Goal: Task Accomplishment & Management: Manage account settings

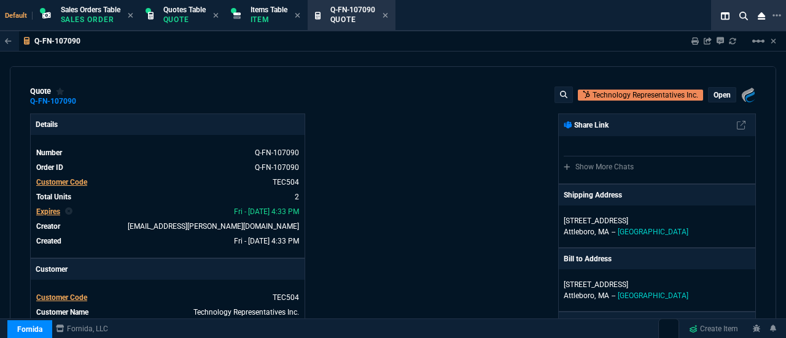
select select "23: SHAD"
click at [181, 20] on p "Quote" at bounding box center [184, 20] width 42 height 10
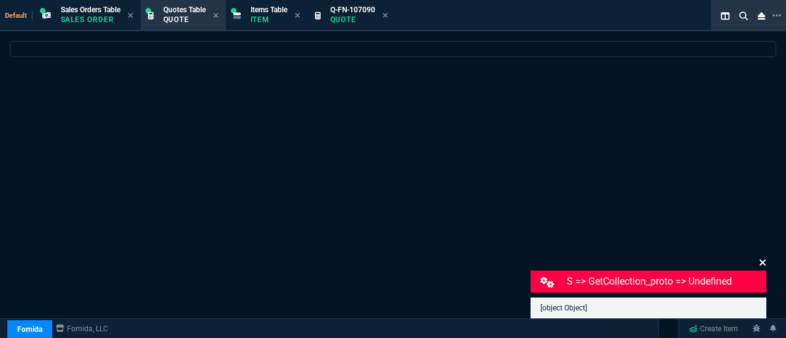
click at [759, 263] on icon at bounding box center [762, 263] width 7 height 10
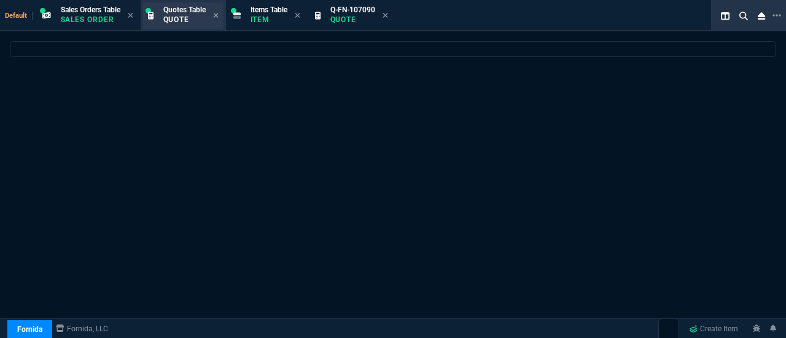
click at [189, 17] on p "Quote" at bounding box center [184, 20] width 42 height 10
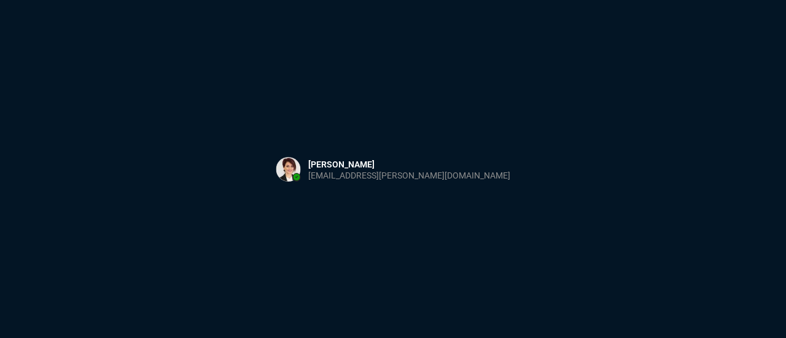
click at [191, 94] on div "Sign in with Microsoft" at bounding box center [393, 169] width 786 height 338
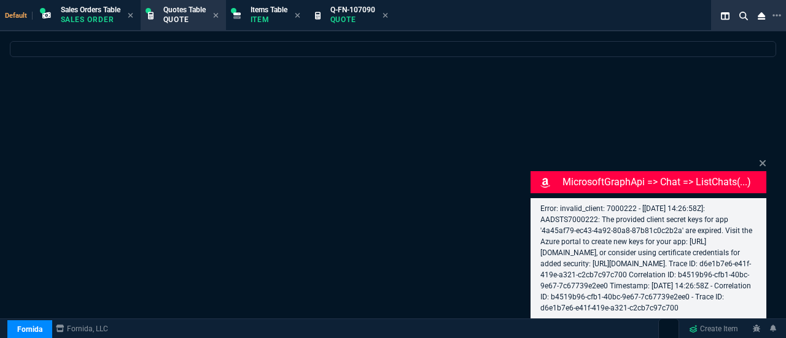
select select "4: SHAD"
select select
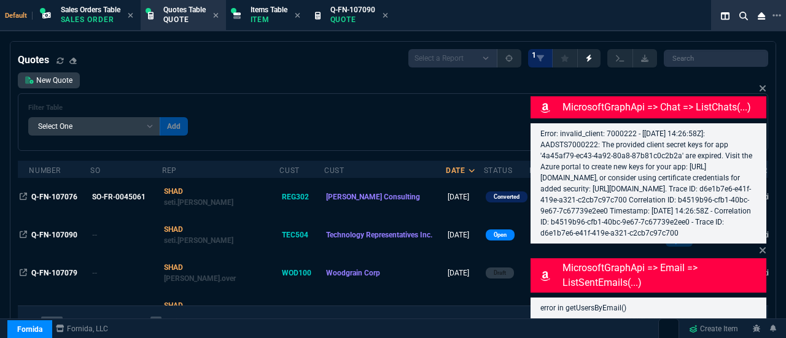
click at [757, 82] on div "MicrosoftGraphApi => chat => listChats(...) Error: invalid_client: 7000222 - [2…" at bounding box center [648, 163] width 236 height 162
click at [763, 85] on icon at bounding box center [762, 88] width 6 height 6
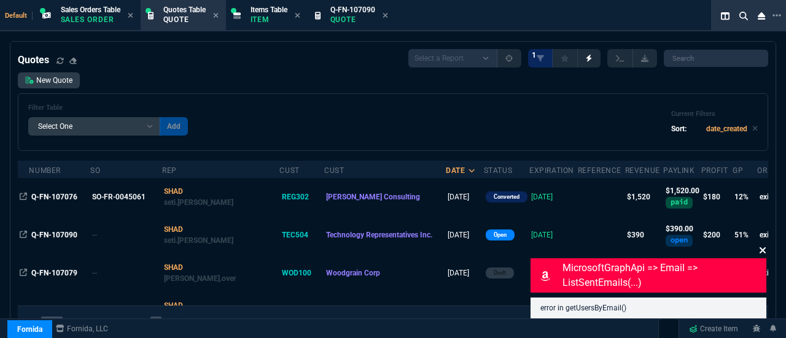
click at [761, 250] on icon at bounding box center [762, 250] width 6 height 6
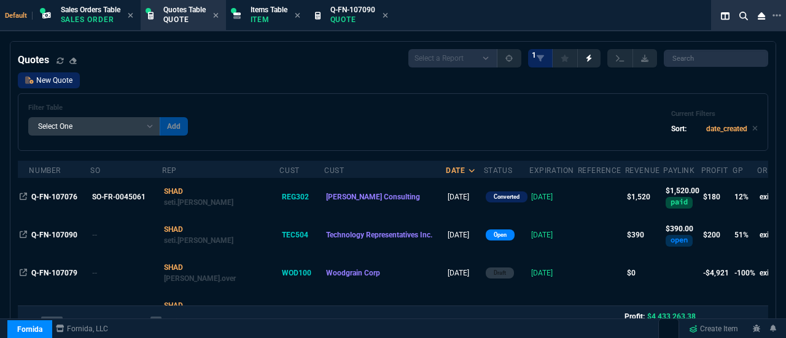
click at [49, 77] on link "New Quote" at bounding box center [49, 80] width 62 height 16
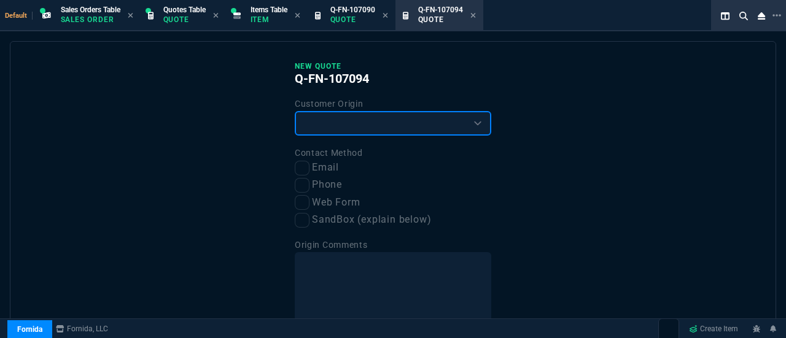
click at [345, 132] on select "Existing Customer Amazon Lead (first order) Website Lead (first order) Called (…" at bounding box center [393, 123] width 196 height 25
select select "existing"
click at [295, 111] on select "Existing Customer Amazon Lead (first order) Website Lead (first order) Called (…" at bounding box center [393, 123] width 196 height 25
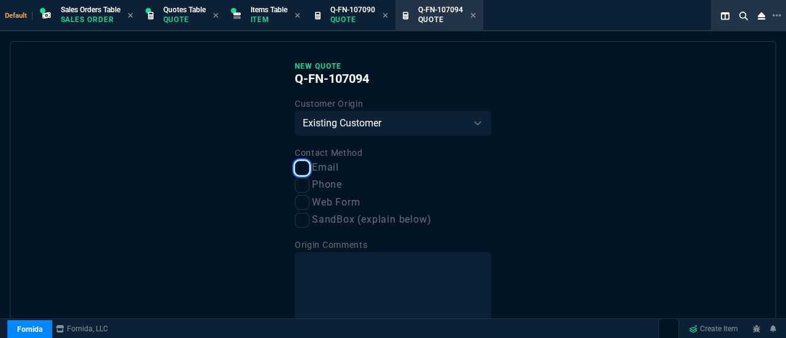
click at [300, 169] on input "Email" at bounding box center [302, 168] width 15 height 15
checkbox input "true"
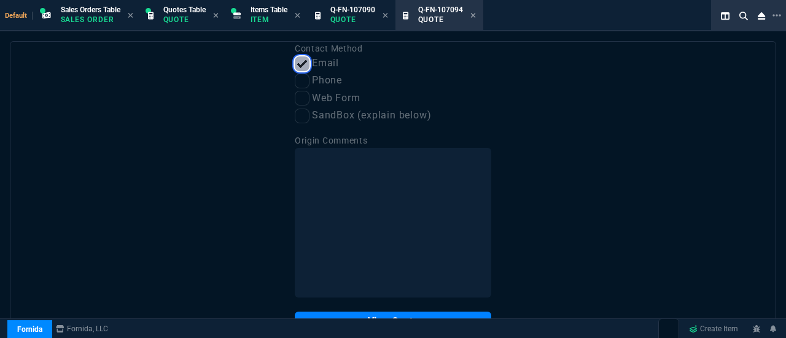
scroll to position [128, 0]
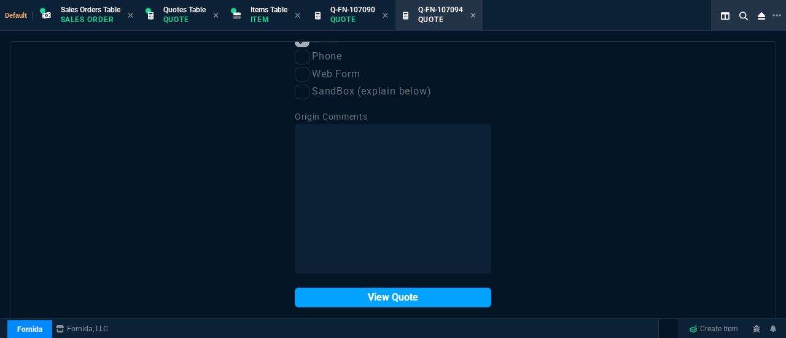
click at [359, 301] on button "View Quote" at bounding box center [393, 298] width 196 height 20
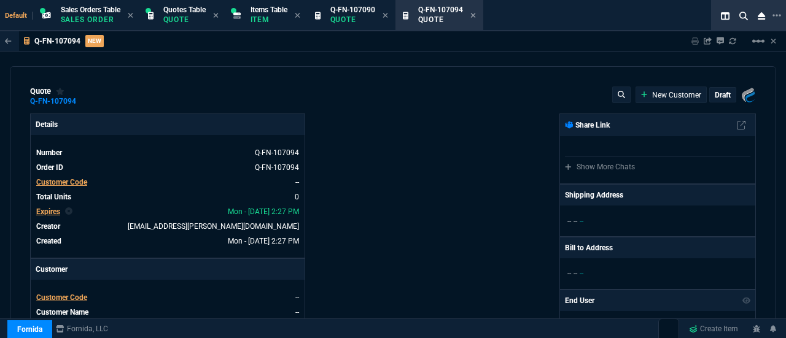
click at [67, 301] on span "Customer Code" at bounding box center [61, 297] width 51 height 9
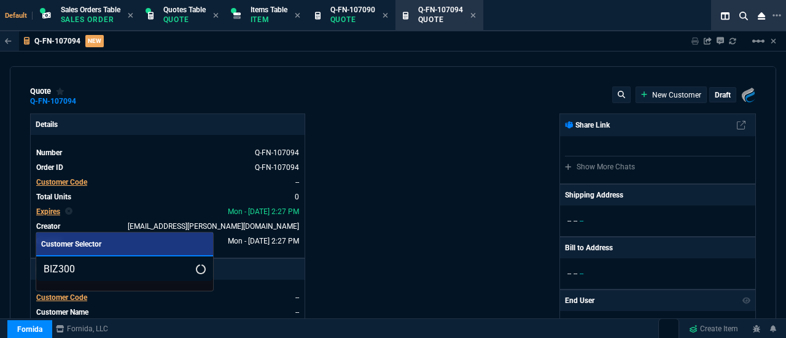
type input "BIZ300"
click at [182, 271] on input "BIZ300" at bounding box center [124, 269] width 177 height 25
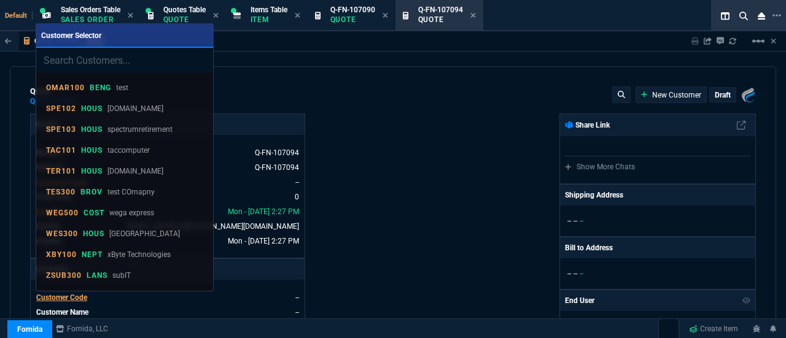
paste input "LEF300"
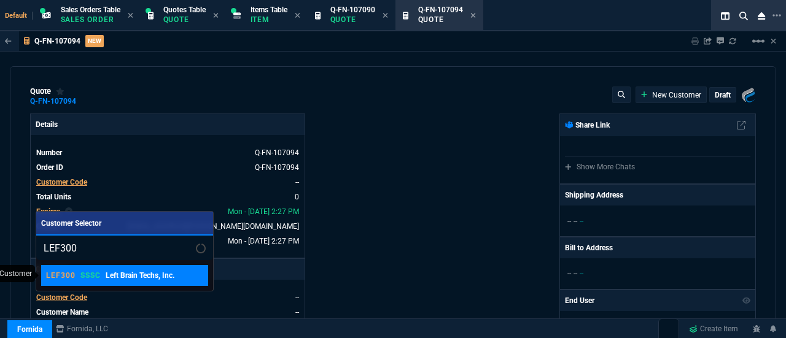
type input "LEF300"
click at [177, 274] on div "LEF300 SSSC Left Brain Techs, Inc." at bounding box center [124, 275] width 157 height 11
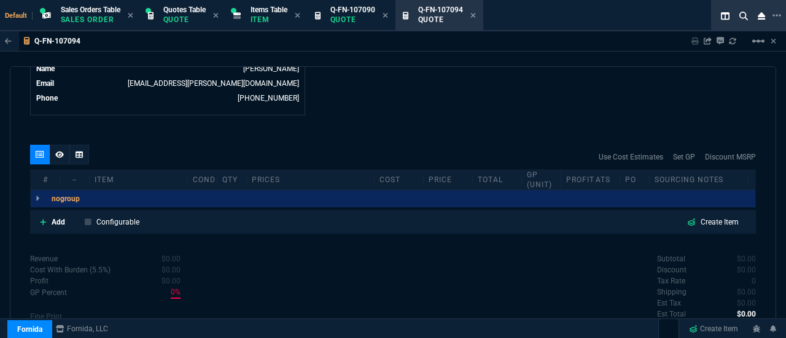
scroll to position [653, 0]
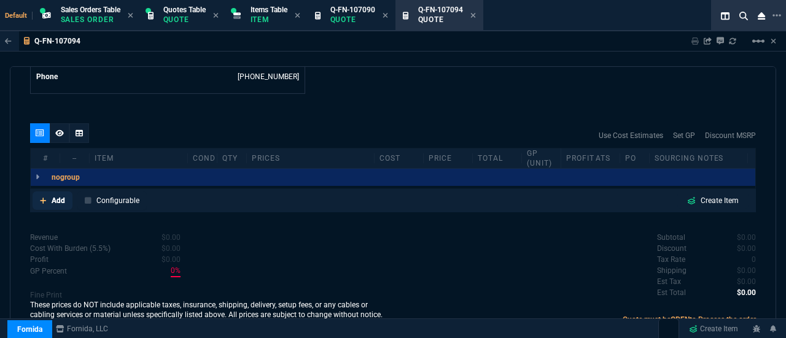
click at [57, 196] on p "Add" at bounding box center [59, 200] width 14 height 11
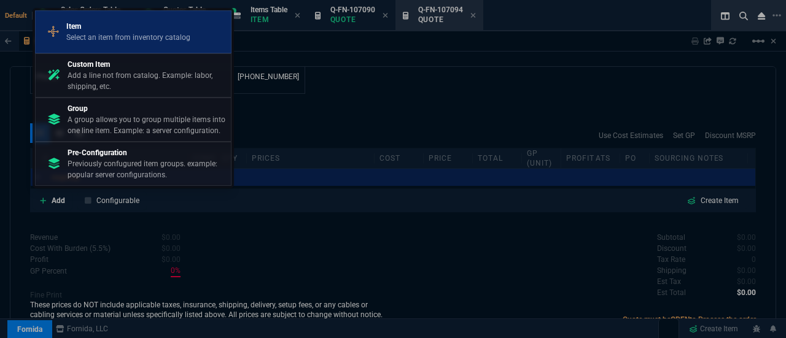
click at [134, 26] on p "Item" at bounding box center [128, 26] width 124 height 11
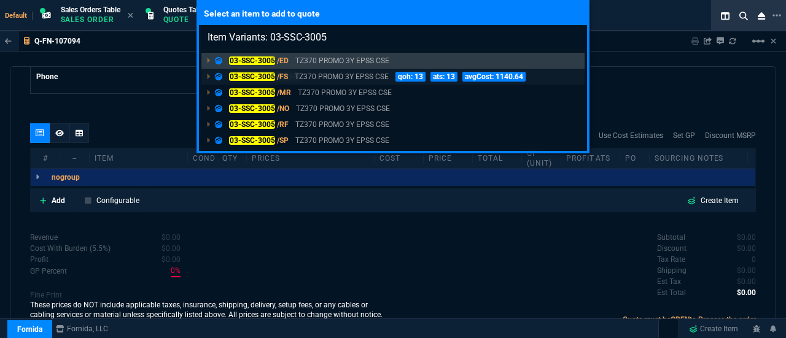
type input "Item Variants: 03-SSC-3005"
click at [254, 74] on mark "03-SSC-3005" at bounding box center [252, 76] width 46 height 9
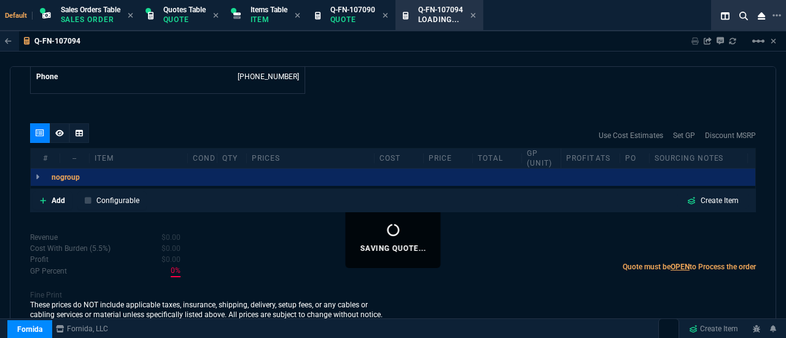
scroll to position [650, 0]
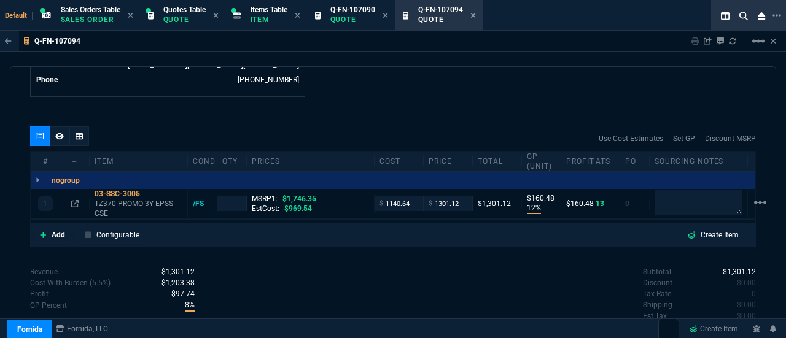
type input "12"
type input "160"
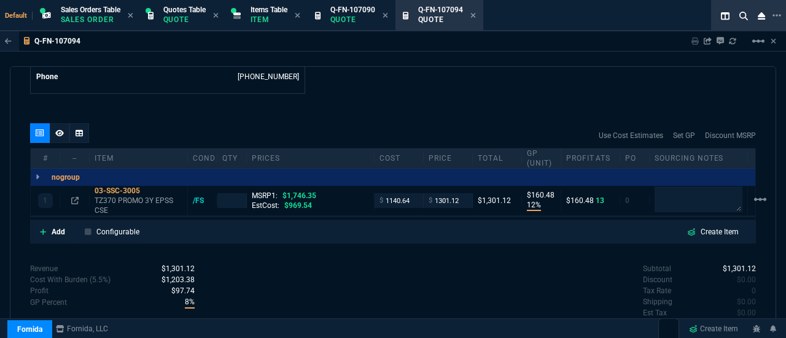
type input "25"
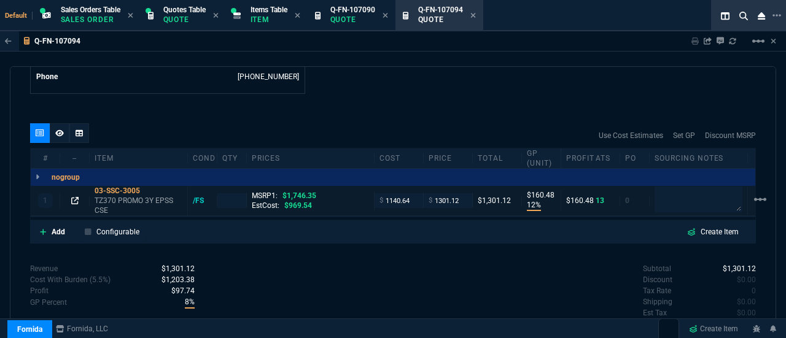
click at [74, 199] on icon at bounding box center [74, 200] width 7 height 7
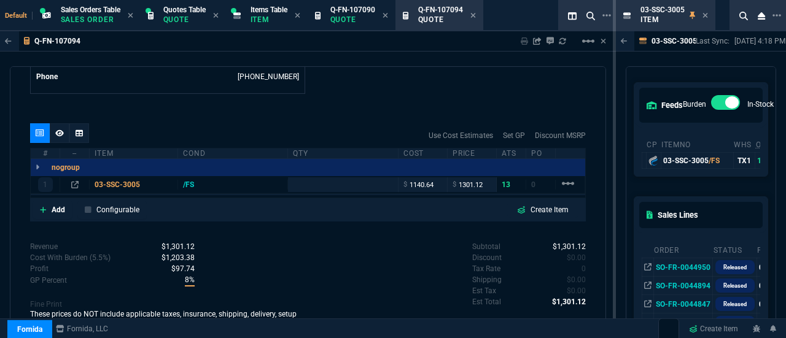
scroll to position [110, 0]
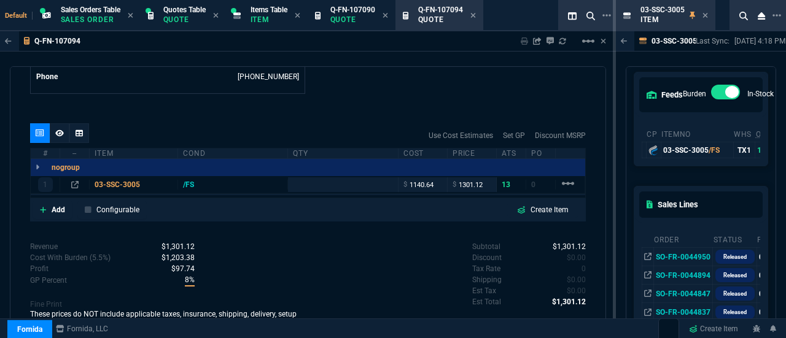
click at [609, 164] on div "Q-FN-107094 Sharing Q-FN-107094 Link Dev Link Share on Teams linear_scale quote…" at bounding box center [308, 221] width 616 height 381
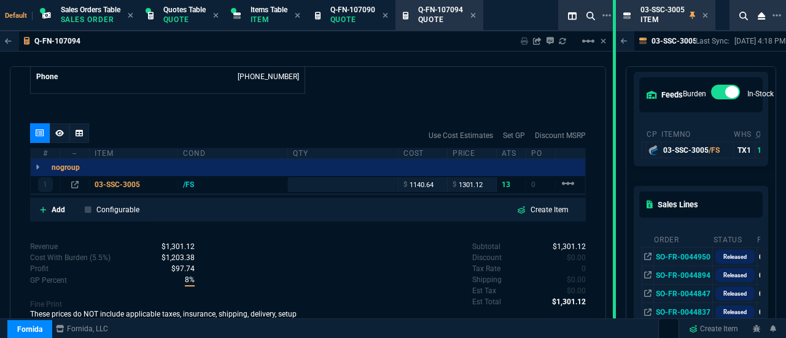
click at [616, 165] on div "03-SSC-3005 -- TZ370 PROMO 3Y EPSS CSE Last Sync: 9/18/25, 4:18 PM Sharing 03-S…" at bounding box center [701, 192] width 170 height 322
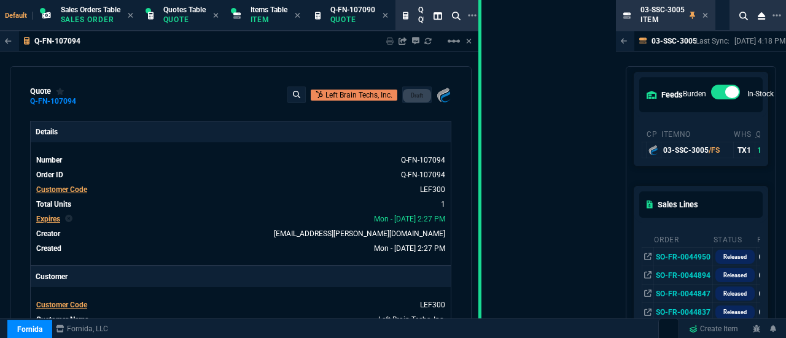
drag, startPoint x: 615, startPoint y: 163, endPoint x: 481, endPoint y: 177, distance: 135.2
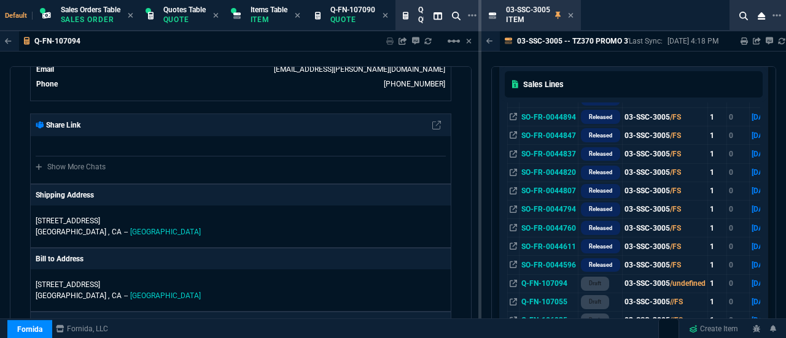
scroll to position [265, 0]
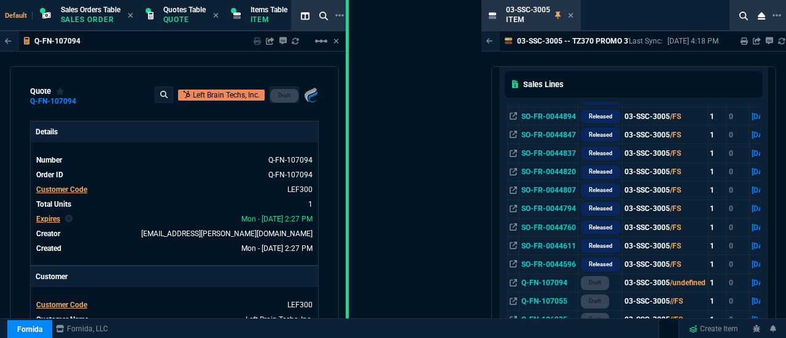
drag, startPoint x: 479, startPoint y: 217, endPoint x: 346, endPoint y: 229, distance: 133.1
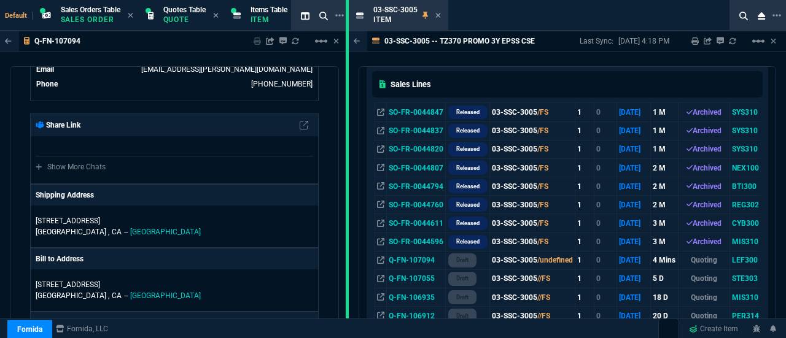
scroll to position [242, 0]
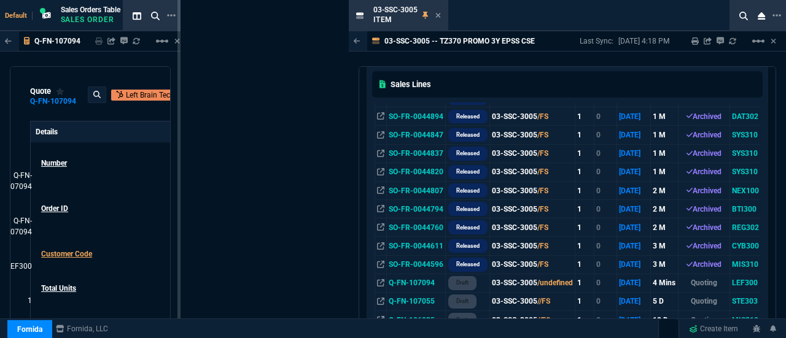
drag, startPoint x: 348, startPoint y: 230, endPoint x: 150, endPoint y: 254, distance: 199.7
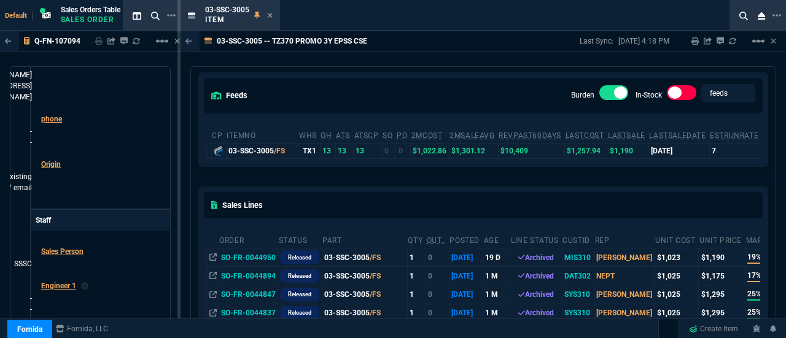
scroll to position [0, 0]
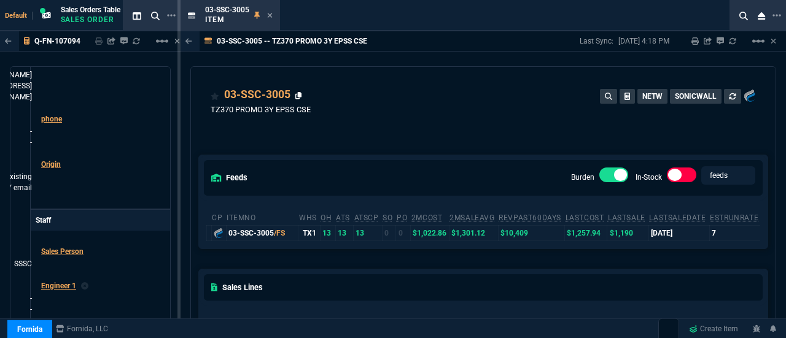
click at [299, 93] on icon at bounding box center [298, 95] width 7 height 7
click at [273, 15] on icon at bounding box center [270, 15] width 6 height 7
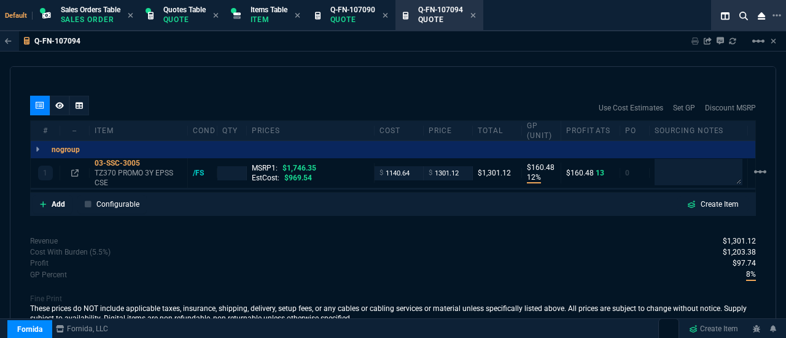
scroll to position [681, 0]
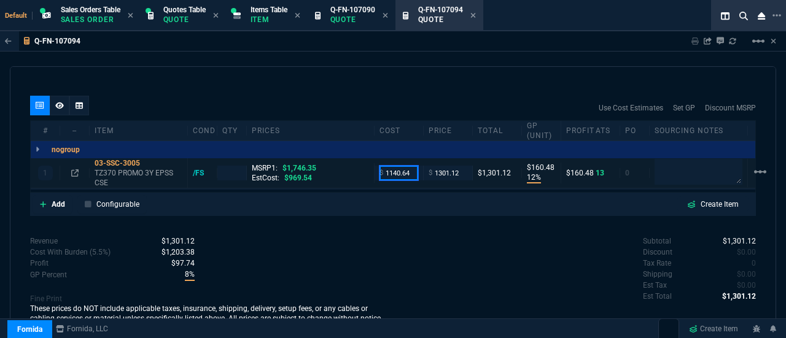
click at [414, 174] on input "1140.64" at bounding box center [398, 173] width 39 height 14
type input "1023"
click at [419, 236] on div "Subtotal $1,301.12 Discount $0.00 Tax Rate 0 Shipping $0.00 Est Tax $0.00 Est T…" at bounding box center [574, 270] width 363 height 68
type input "1"
type input "1023"
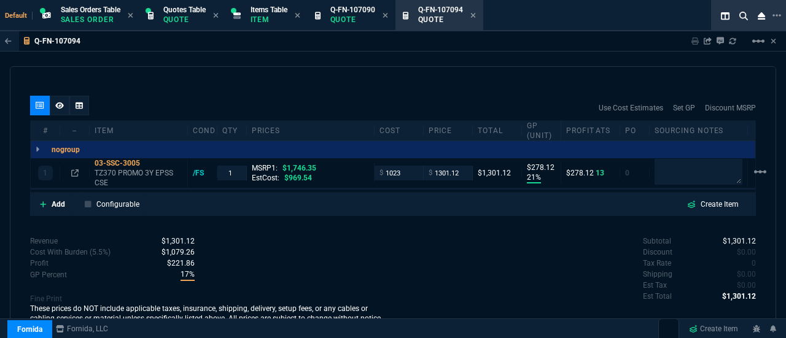
type input "21"
type input "278"
click at [97, 160] on div "03-SSC-3005" at bounding box center [139, 163] width 88 height 10
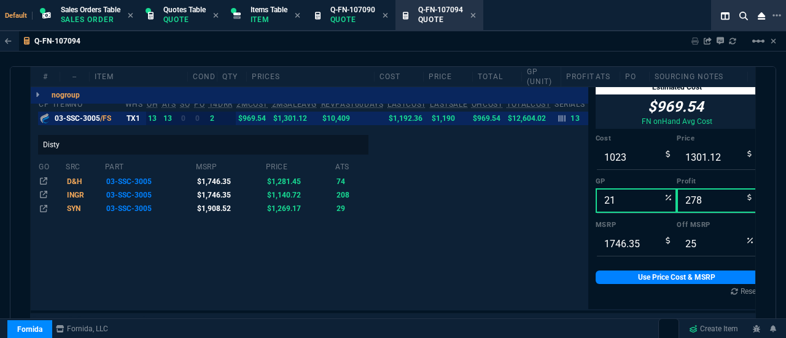
scroll to position [805, 0]
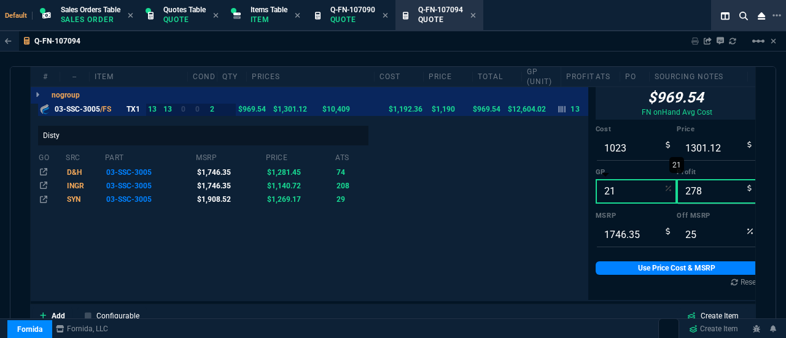
click at [629, 186] on input "21" at bounding box center [636, 191] width 82 height 25
type input "2"
type input "1044"
type input "21"
type input "40"
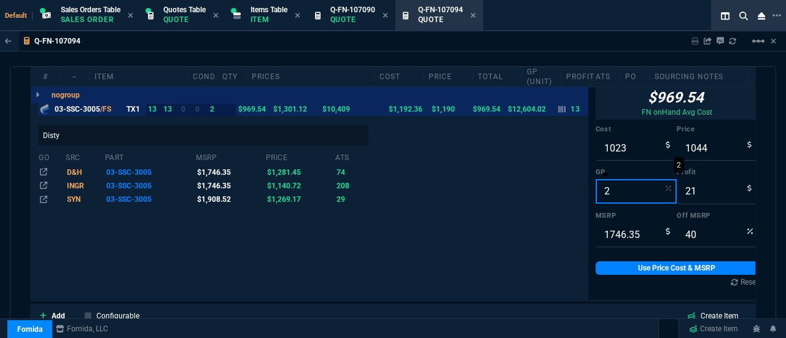
type input "25"
type input "1364"
type input "341"
type input "22"
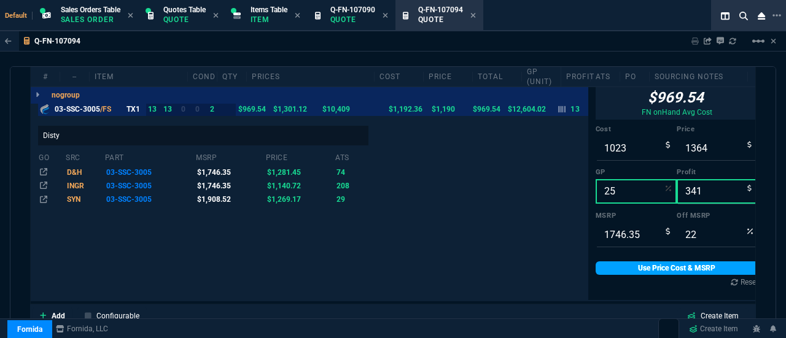
type input "25"
click at [677, 264] on link "Use Price Cost & MSRP" at bounding box center [676, 268] width 163 height 14
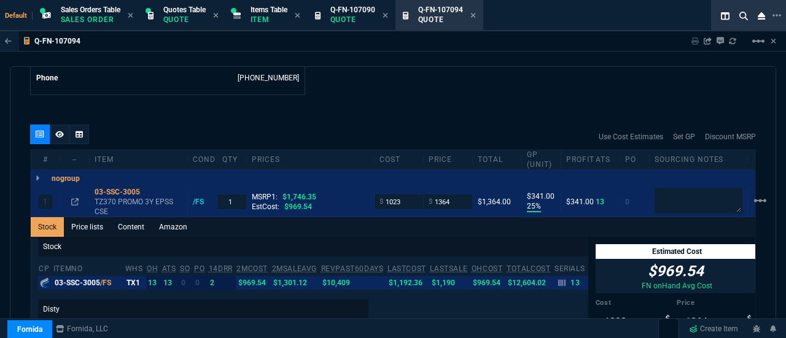
scroll to position [645, 0]
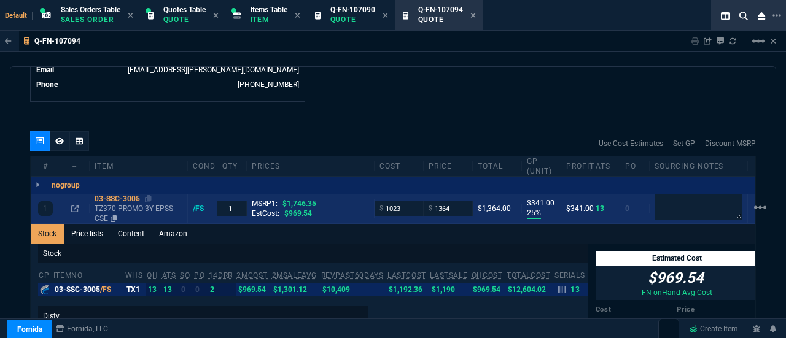
click at [125, 196] on div "03-SSC-3005" at bounding box center [139, 199] width 88 height 10
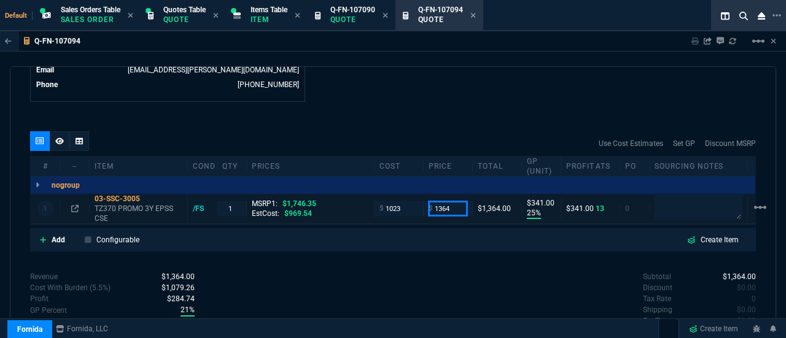
click at [453, 201] on input "1364" at bounding box center [447, 208] width 39 height 14
type input "1369"
click at [461, 282] on div "Subtotal $1,364.00 Discount $0.00 Tax Rate 0 Shipping $0.00 Est Tax $0.00 Est T…" at bounding box center [574, 305] width 363 height 68
type input "1369"
type input "346"
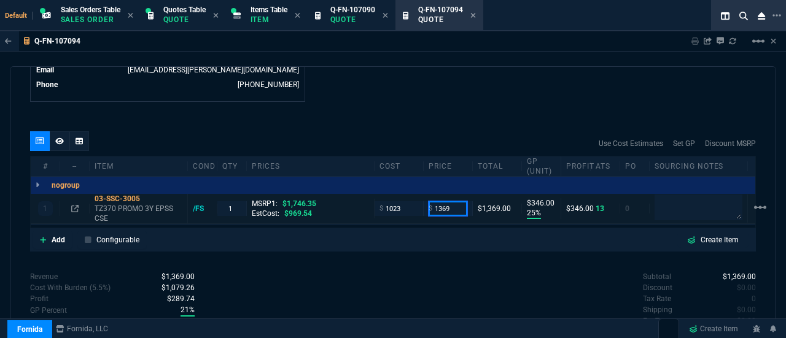
click at [463, 203] on input "1369" at bounding box center [447, 208] width 39 height 14
type input "1370"
click at [435, 278] on div "Subtotal $1,369.00 Discount $0.00 Tax Rate 0 Shipping $0.00 Est Tax $0.00 Est T…" at bounding box center [574, 305] width 363 height 68
type input "1370"
type input "347"
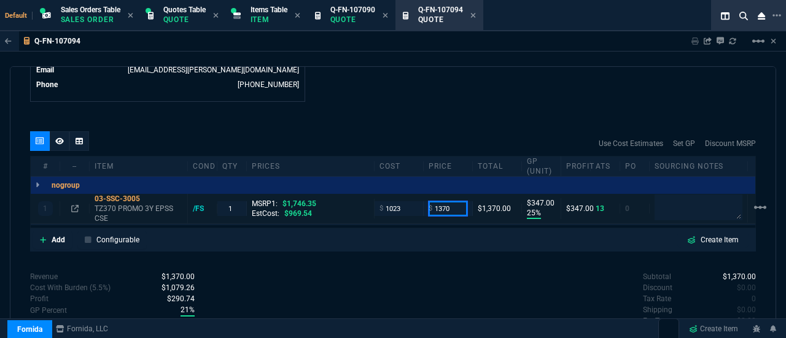
click at [460, 203] on input "1370" at bounding box center [447, 208] width 39 height 14
type input "1380"
click at [395, 279] on div "Subtotal $1,370.00 Discount $0.00 Tax Rate 0 Shipping $0.00 Est Tax $0.00 Est T…" at bounding box center [574, 305] width 363 height 68
type input "1380"
type input "26"
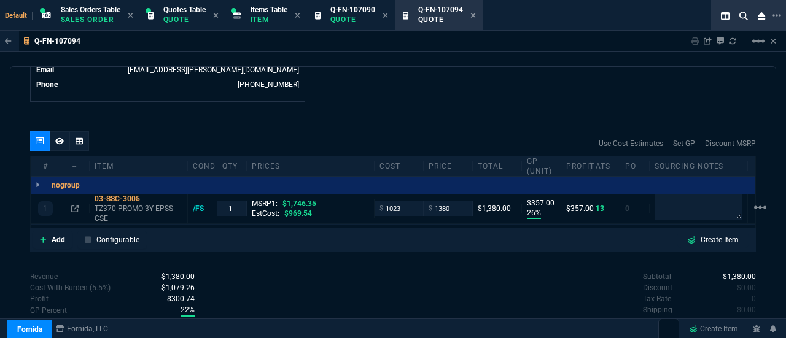
type input "357"
type input "21"
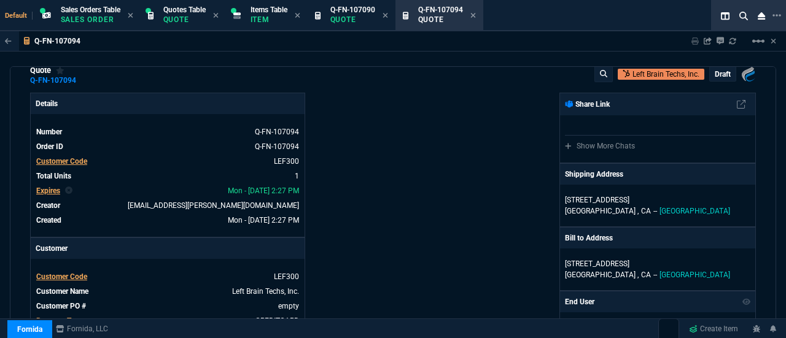
scroll to position [0, 0]
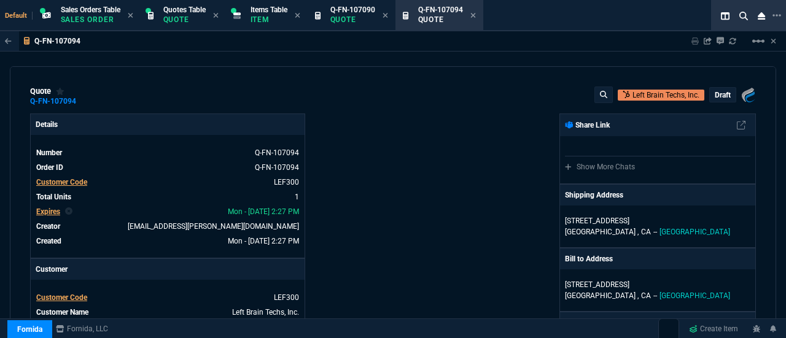
click at [716, 95] on p "draft" at bounding box center [722, 95] width 16 height 10
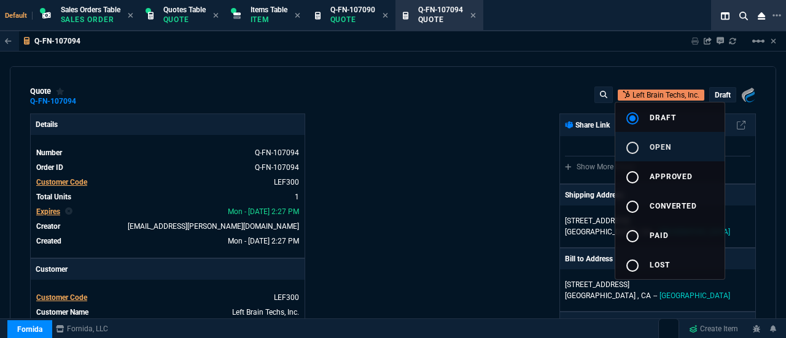
click at [647, 145] on div "radio_button_unchecked" at bounding box center [637, 148] width 25 height 15
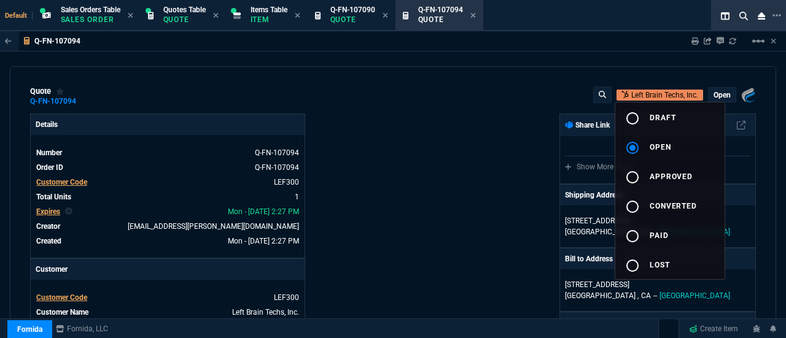
type input "26"
type input "357"
type input "21"
click at [431, 198] on div at bounding box center [393, 169] width 786 height 338
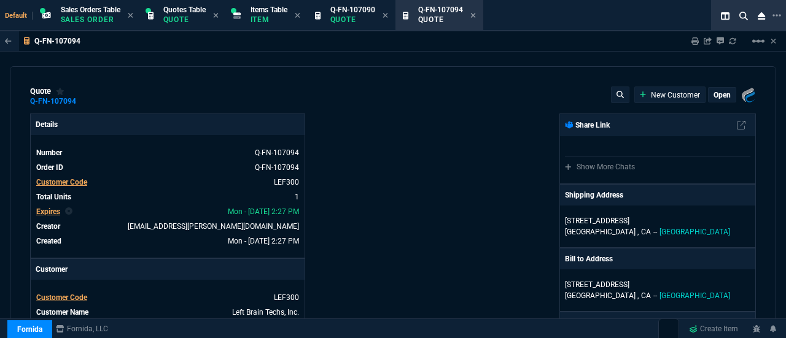
select select "4: SHAD"
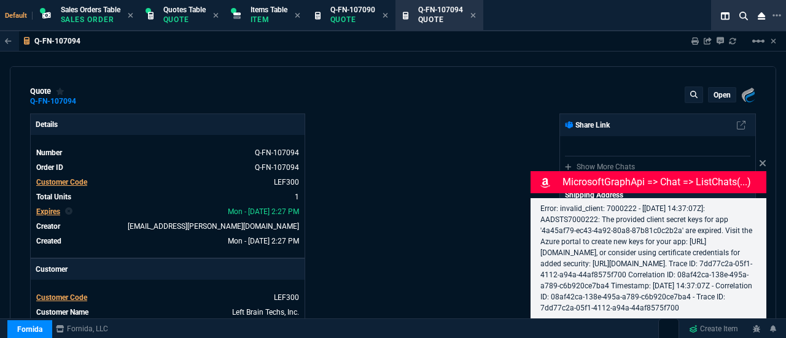
type input "26"
type input "357"
type input "21"
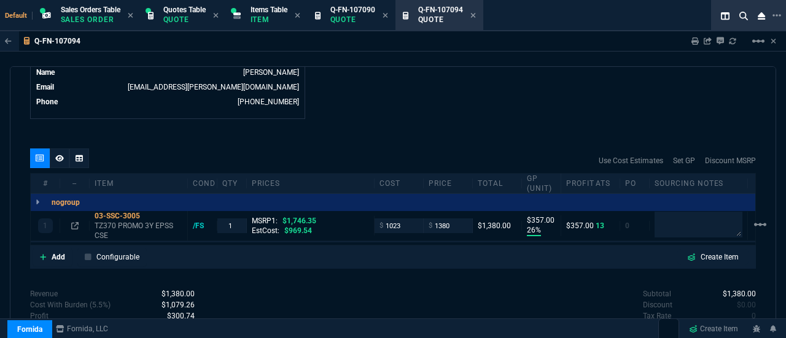
scroll to position [635, 0]
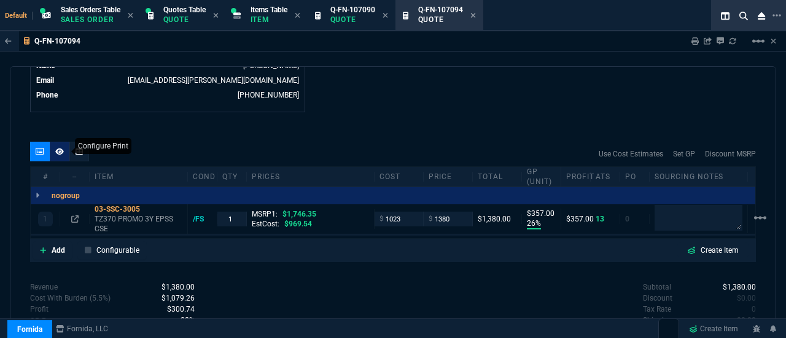
click at [60, 150] on icon at bounding box center [59, 151] width 9 height 7
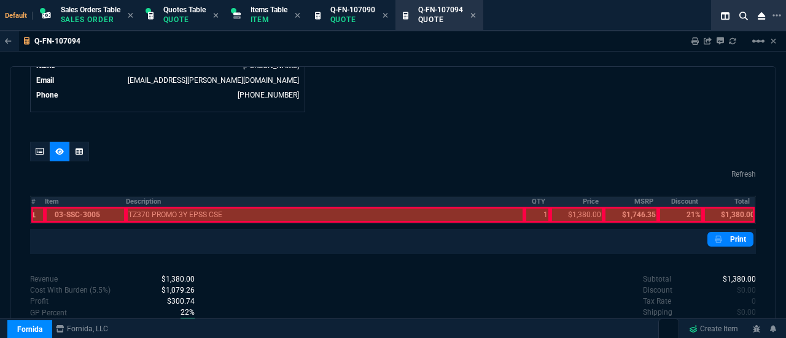
click at [137, 201] on th "Description" at bounding box center [325, 201] width 398 height 10
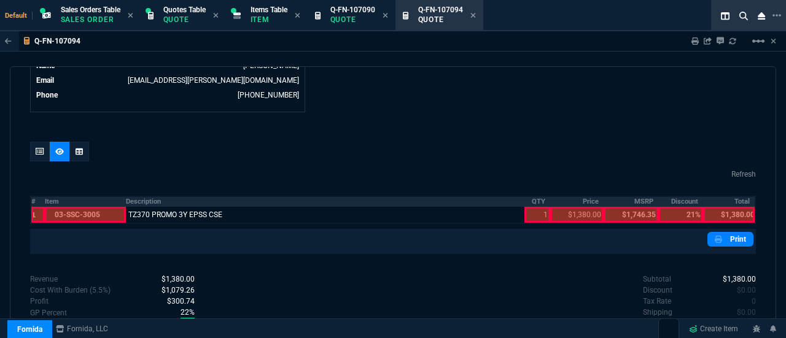
click at [533, 202] on th "QTY" at bounding box center [537, 201] width 26 height 10
click at [590, 201] on th "Price" at bounding box center [576, 201] width 53 height 10
click at [741, 201] on th "Total" at bounding box center [729, 201] width 52 height 10
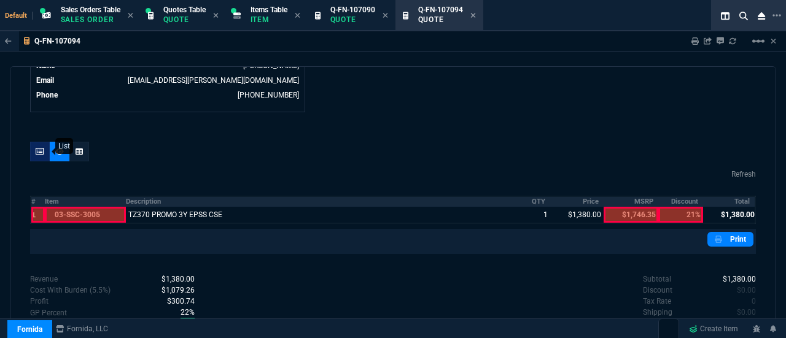
click at [42, 148] on icon at bounding box center [40, 151] width 9 height 7
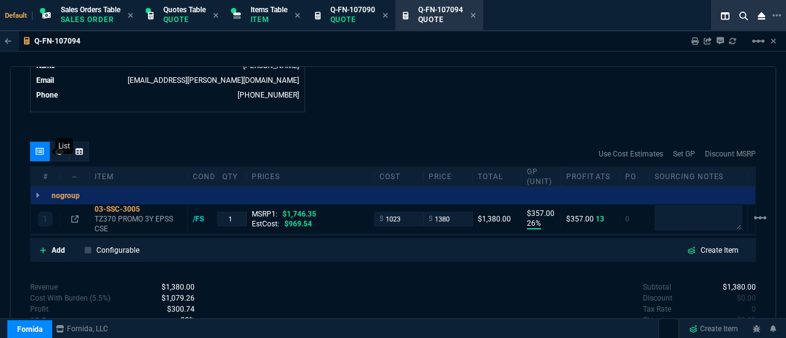
type input "26"
type input "357"
type input "21"
click at [150, 206] on icon at bounding box center [148, 209] width 7 height 7
click at [121, 207] on div "03-SSC-3005" at bounding box center [139, 209] width 88 height 10
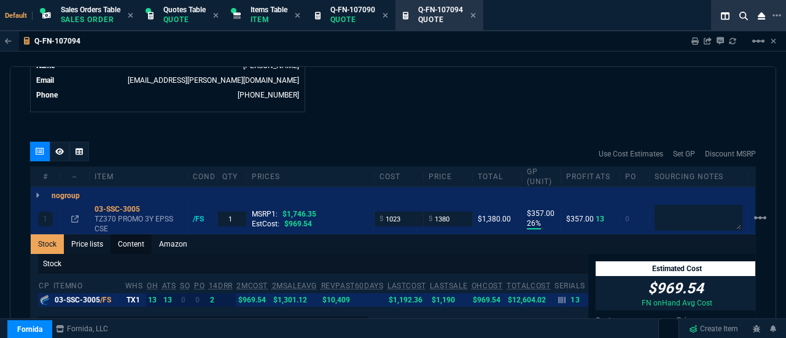
click at [134, 241] on link "Content" at bounding box center [130, 244] width 41 height 20
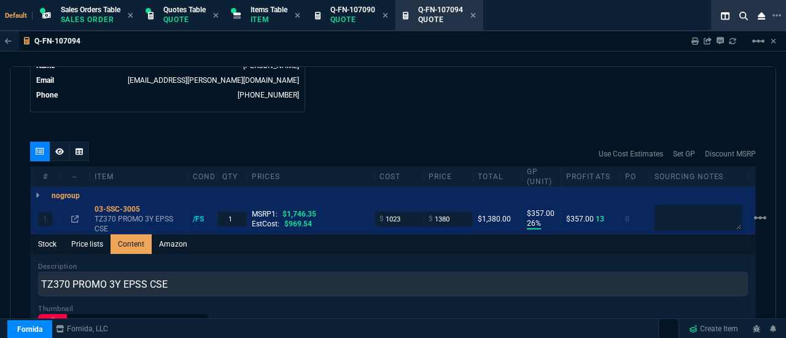
scroll to position [0, 0]
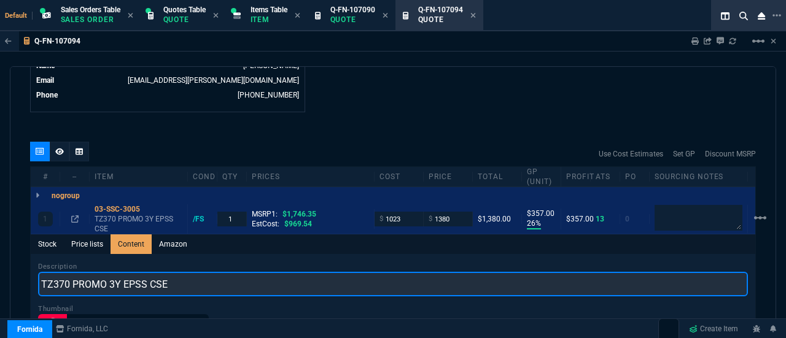
click at [172, 284] on input "TZ370 PROMO 3Y EPSS CSE" at bounding box center [392, 284] width 709 height 25
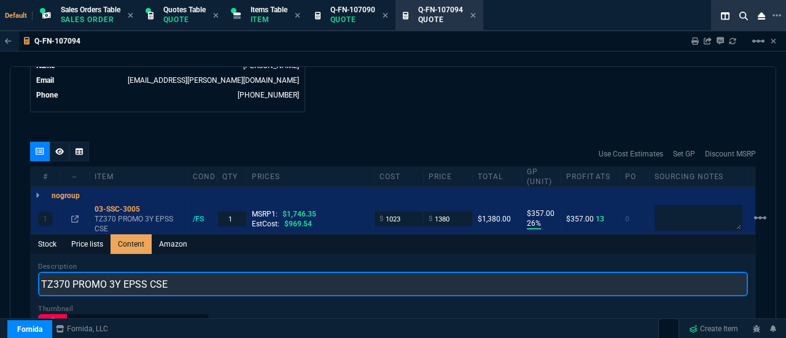
paste input "SONICWALL TZ370 SECURE UPGRADE ESSENTIAL EDITION 3YR (INCLUDES 1YR CSE)"
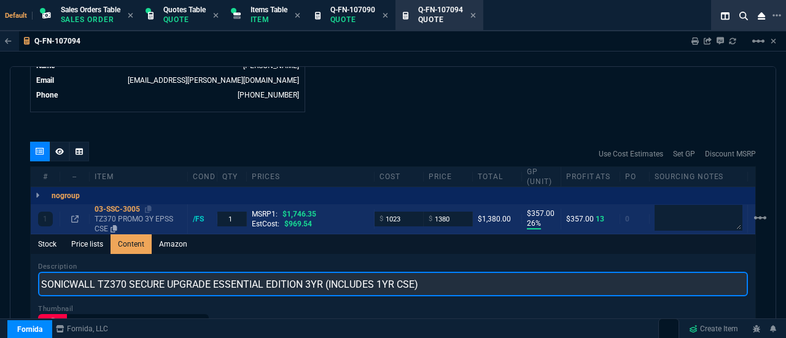
type input "SONICWALL TZ370 SECURE UPGRADE ESSENTIAL EDITION 3YR (INCLUDES 1YR CSE)"
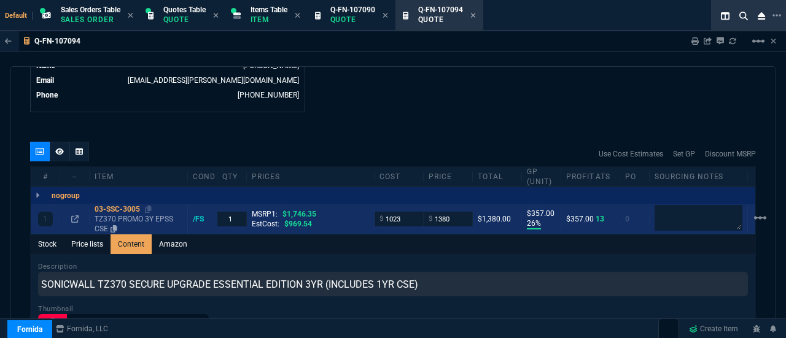
click at [109, 204] on div "03-SSC-3005" at bounding box center [139, 209] width 88 height 10
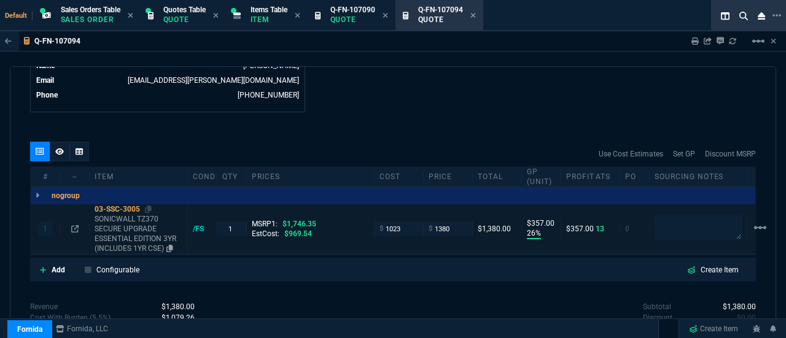
type input "26"
type input "357"
type input "21"
click at [58, 149] on icon at bounding box center [59, 151] width 9 height 7
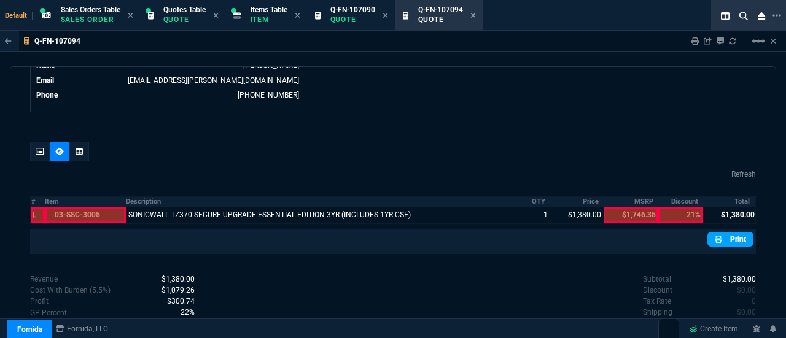
click at [722, 240] on link "Print" at bounding box center [730, 239] width 46 height 15
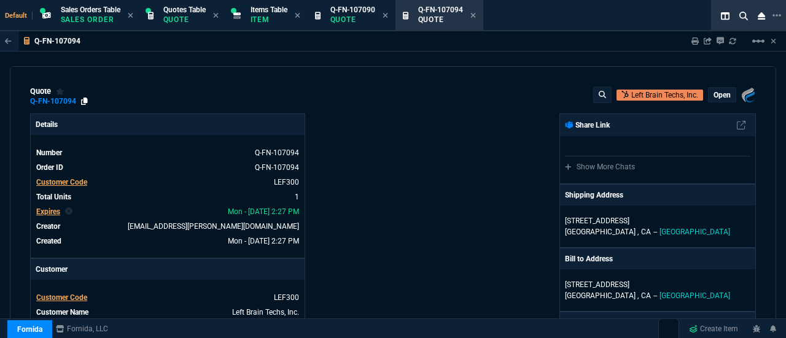
click at [86, 99] on icon at bounding box center [84, 101] width 7 height 7
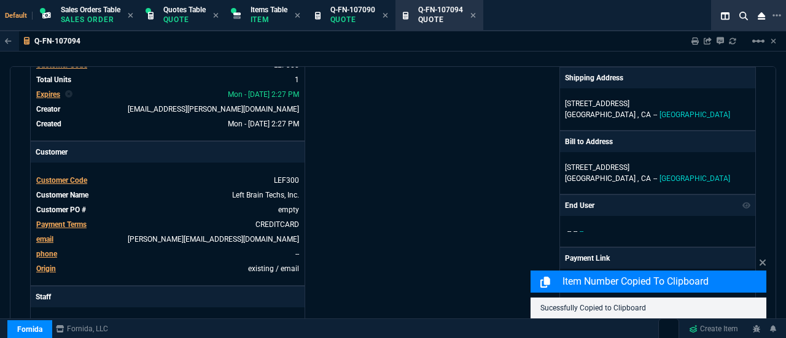
scroll to position [118, 0]
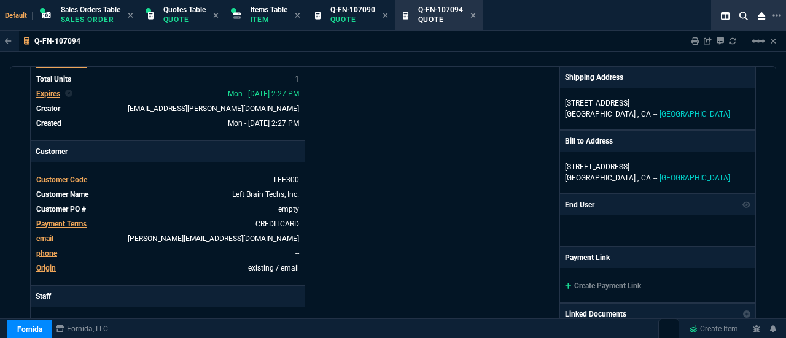
click at [416, 169] on div "Fornida, LLC 2609 Technology Dr Suite 300 Plano, TX 75074 Share Link Show More …" at bounding box center [574, 312] width 363 height 633
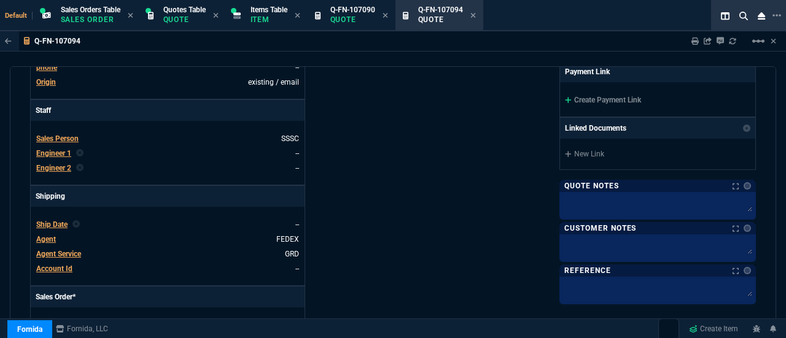
scroll to position [303, 0]
click at [600, 96] on link "Create Payment Link" at bounding box center [603, 100] width 76 height 9
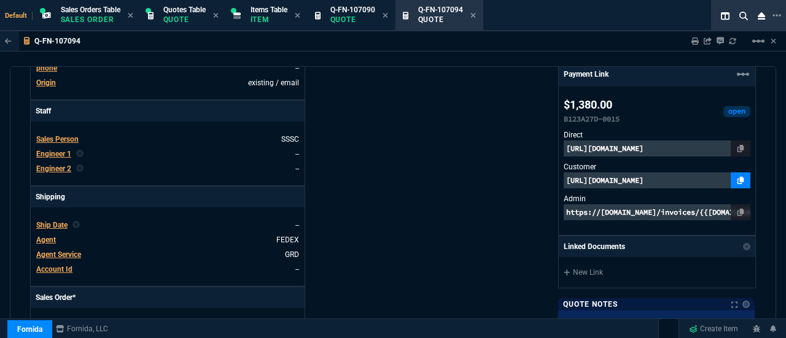
click at [739, 179] on link at bounding box center [740, 180] width 20 height 16
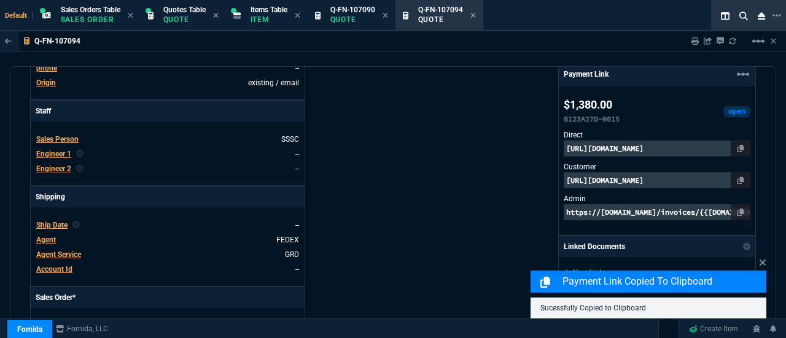
click at [657, 175] on p "[URL][DOMAIN_NAME]" at bounding box center [656, 180] width 187 height 16
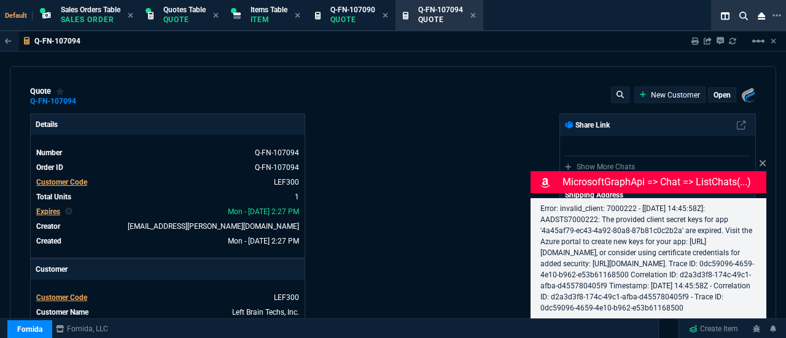
select select "4: SHAD"
type input "26"
type input "357"
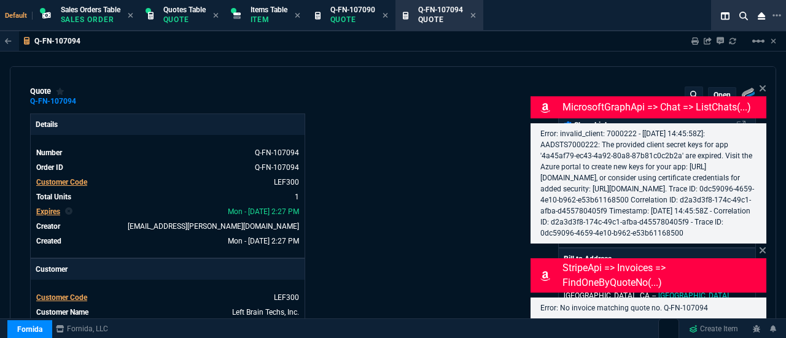
type input "21"
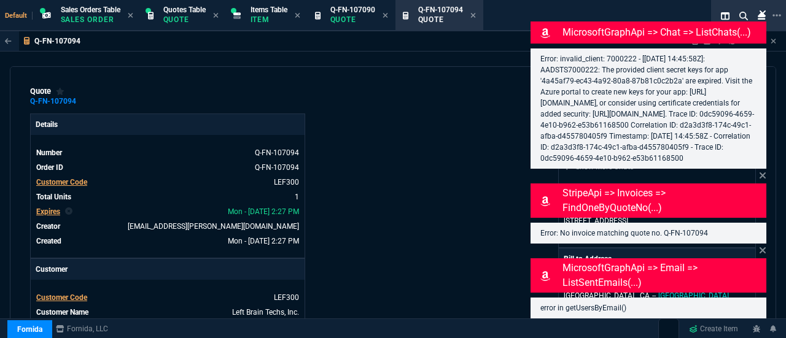
click at [762, 9] on icon at bounding box center [762, 14] width 7 height 10
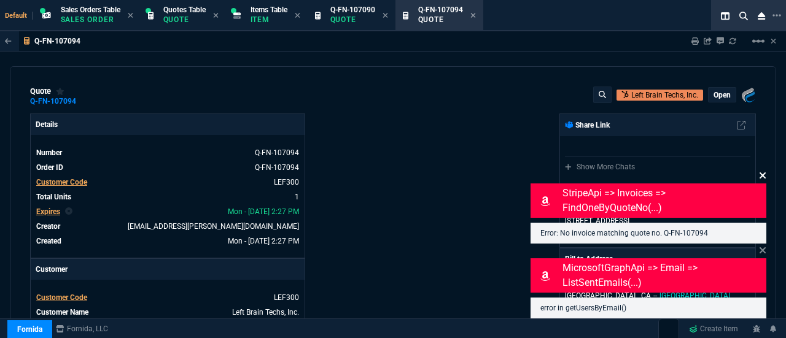
click at [760, 174] on icon at bounding box center [762, 175] width 6 height 6
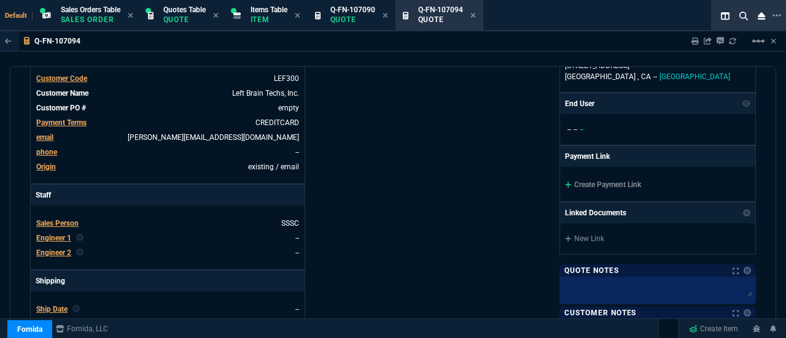
scroll to position [218, 0]
click at [588, 181] on link "Create Payment Link" at bounding box center [603, 185] width 76 height 9
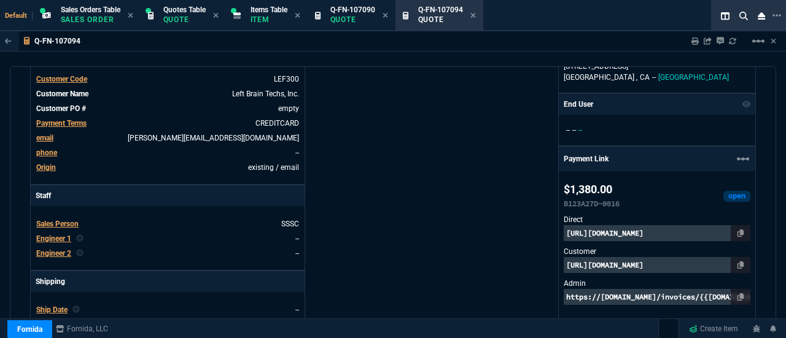
click at [590, 228] on p "https://invoice.stripe.com/i/acct_1NlHLHDXpnq5UzUZ/live_YWNjdF8xTmxITEhEWHBucTV…" at bounding box center [656, 233] width 187 height 16
click at [649, 263] on p "[URL][DOMAIN_NAME]" at bounding box center [656, 265] width 187 height 16
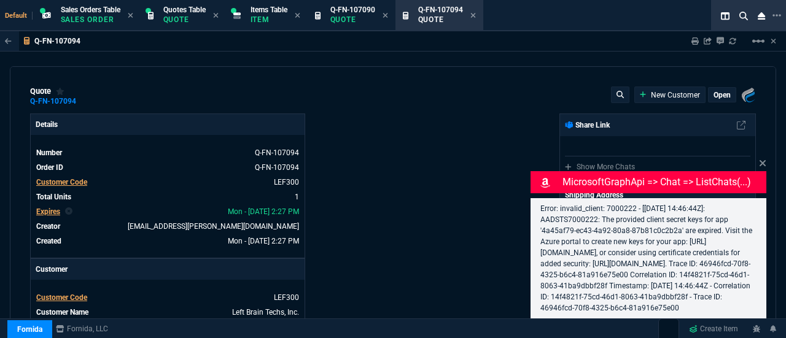
type input "26"
type input "357"
select select "4: SHAD"
type input "21"
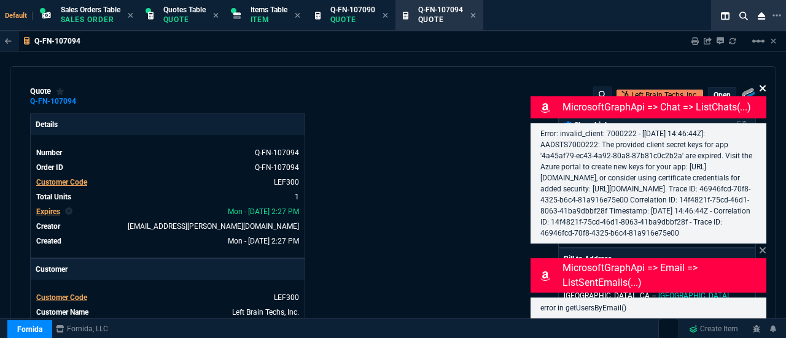
click at [760, 83] on icon at bounding box center [762, 88] width 7 height 10
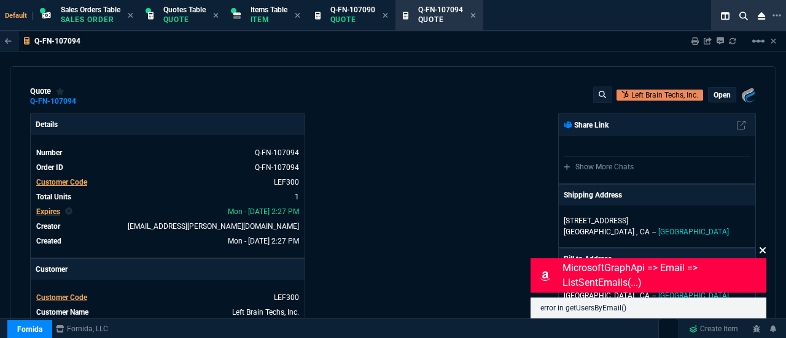
click at [762, 249] on icon at bounding box center [762, 250] width 7 height 10
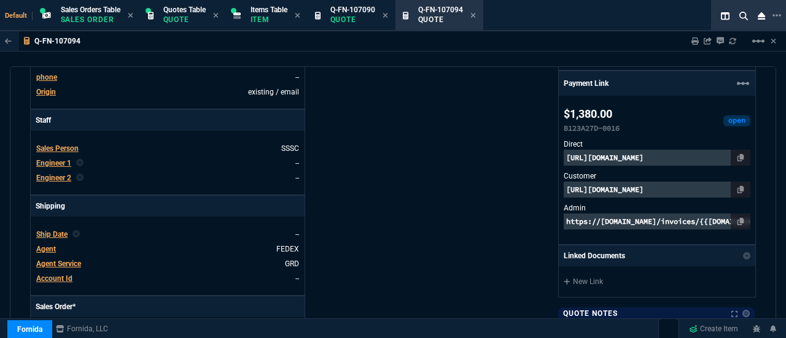
scroll to position [295, 0]
click at [637, 188] on p "[URL][DOMAIN_NAME]" at bounding box center [656, 189] width 187 height 16
click at [737, 186] on icon at bounding box center [740, 188] width 7 height 7
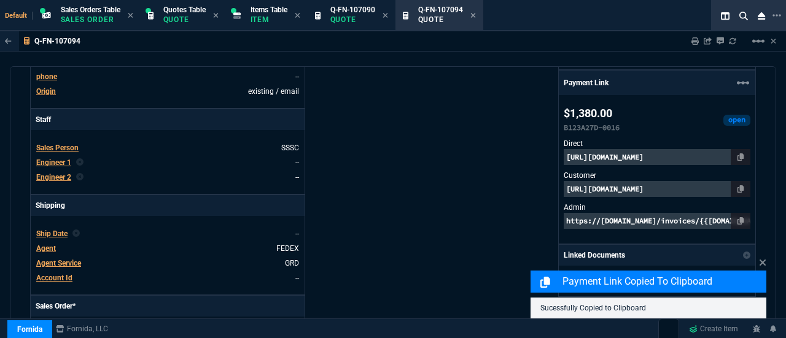
click at [673, 185] on p "[URL][DOMAIN_NAME]" at bounding box center [656, 189] width 187 height 16
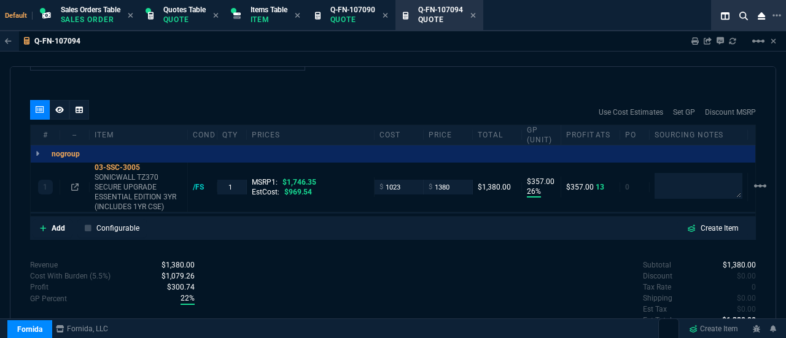
scroll to position [701, 0]
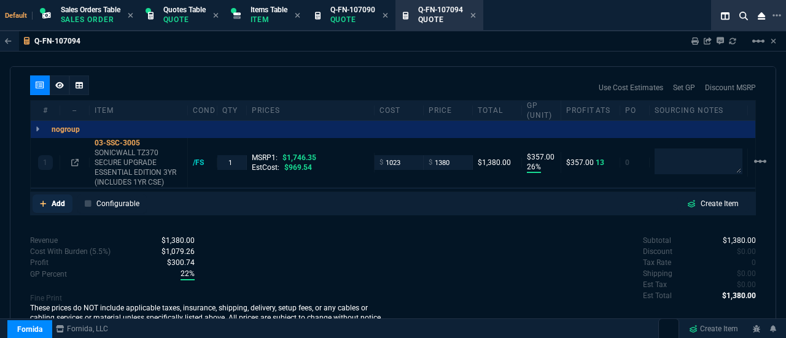
click at [60, 199] on p "Add" at bounding box center [59, 203] width 14 height 11
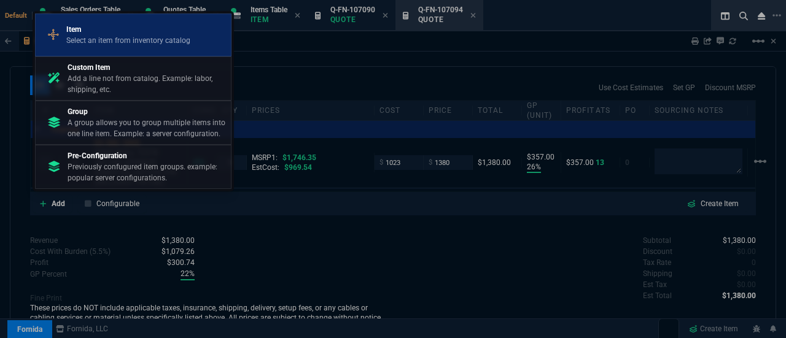
click at [174, 35] on p "Item" at bounding box center [128, 29] width 124 height 11
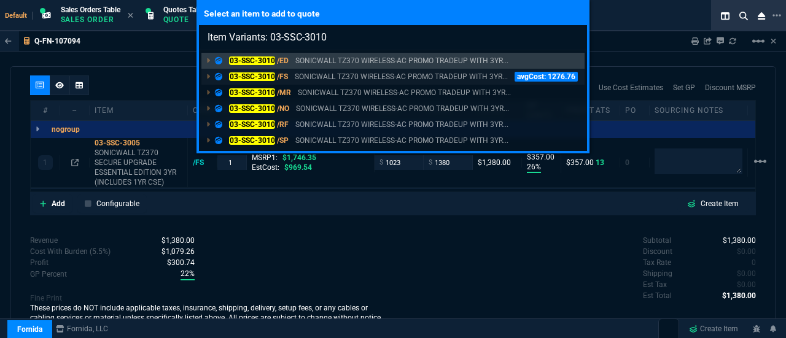
type input "Item Variants: 03-SSC-3010"
click at [245, 77] on mark "03-SSC-3010" at bounding box center [252, 76] width 46 height 9
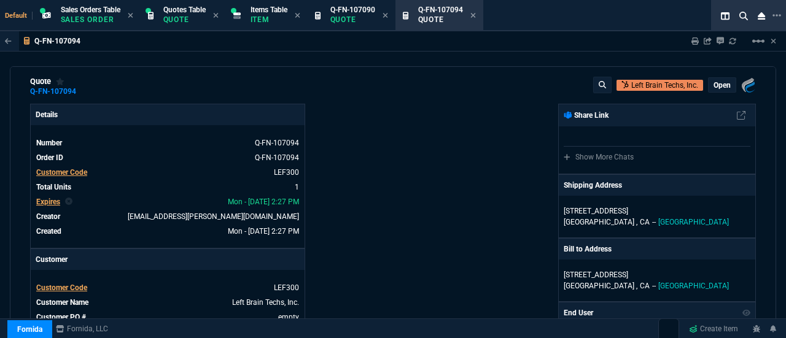
scroll to position [0, 0]
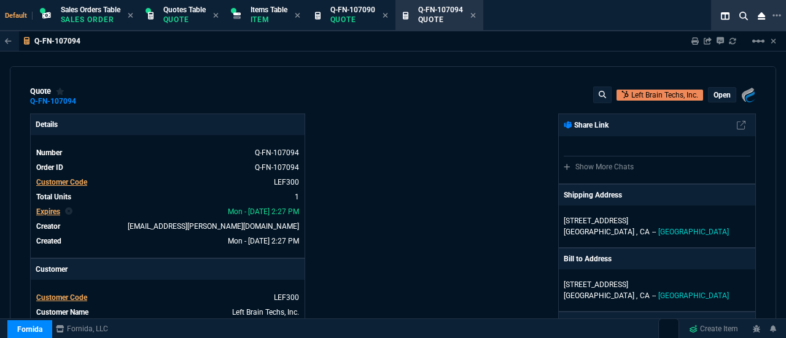
click at [717, 98] on p "open" at bounding box center [721, 95] width 17 height 10
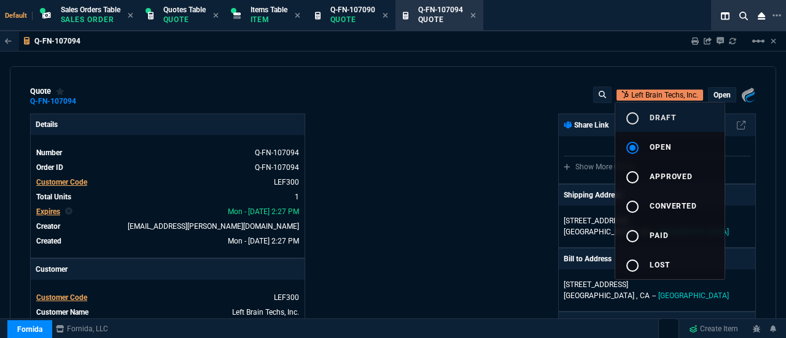
click at [636, 121] on mat-icon "radio_button_unchecked" at bounding box center [632, 118] width 15 height 15
type input "26"
type input "357"
type input "2"
type input "26"
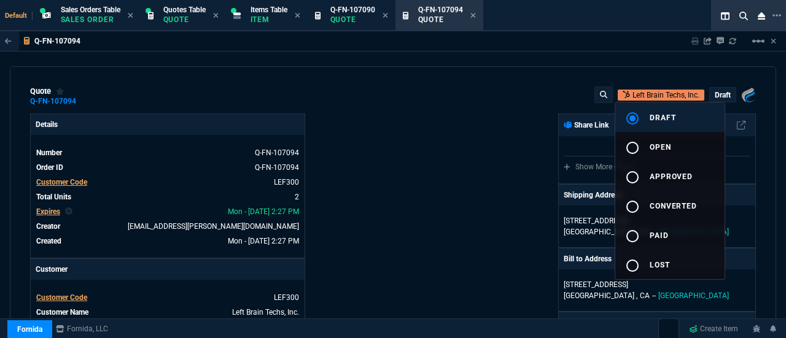
type input "1954.26"
type input "21"
type input "33"
click at [442, 195] on div at bounding box center [393, 169] width 786 height 338
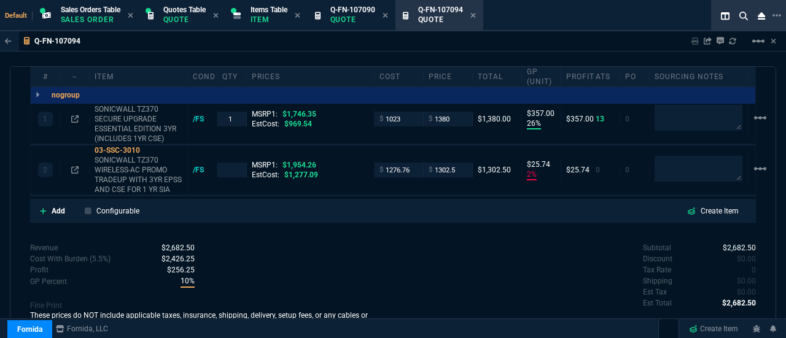
scroll to position [754, 0]
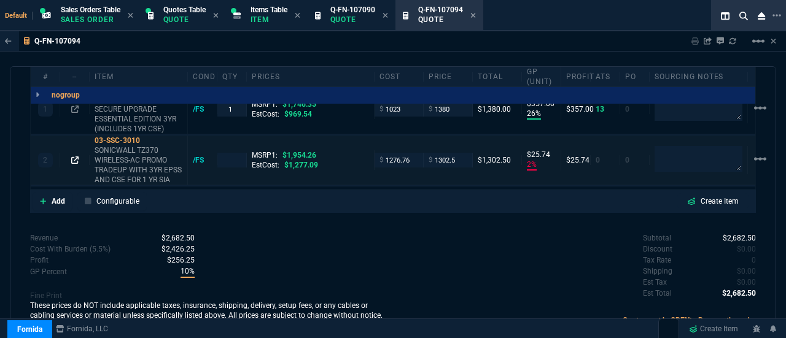
click at [75, 157] on icon at bounding box center [74, 160] width 7 height 7
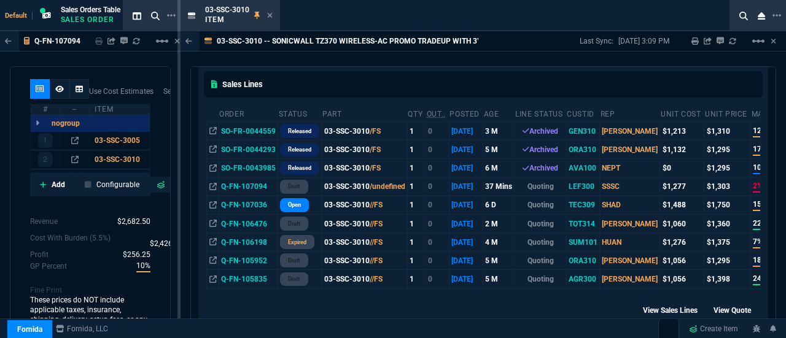
scroll to position [210, 0]
